Goal: Check status

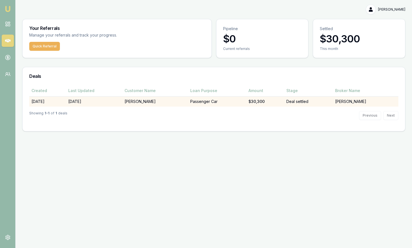
click at [155, 103] on td "[PERSON_NAME]" at bounding box center [154, 101] width 65 height 10
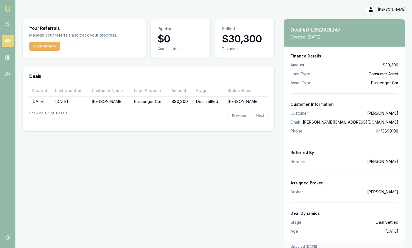
drag, startPoint x: 5, startPoint y: 59, endPoint x: 55, endPoint y: 64, distance: 49.9
click at [6, 58] on circle at bounding box center [7, 57] width 5 height 5
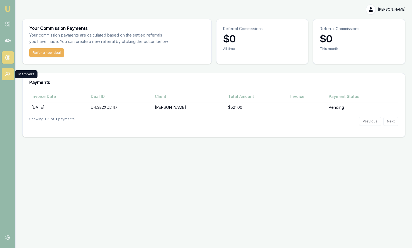
click at [12, 76] on link at bounding box center [8, 74] width 12 height 12
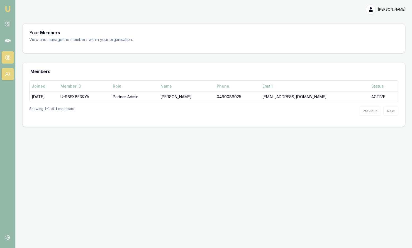
click at [6, 62] on link at bounding box center [8, 57] width 12 height 12
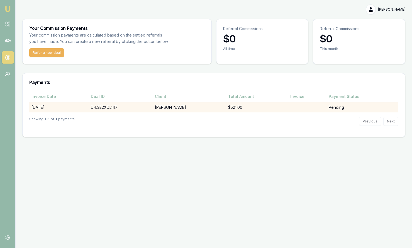
click at [342, 107] on td "Pending" at bounding box center [363, 107] width 72 height 10
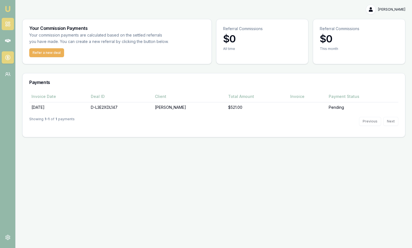
click at [11, 26] on link at bounding box center [8, 24] width 12 height 12
